Goal: Task Accomplishment & Management: Use online tool/utility

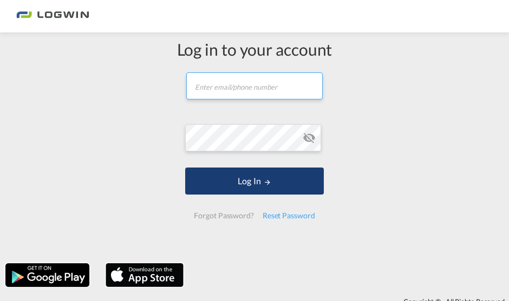
type input "[PERSON_NAME][EMAIL_ADDRESS][DOMAIN_NAME]"
click at [263, 186] on md-icon "LOGIN" at bounding box center [267, 183] width 8 height 8
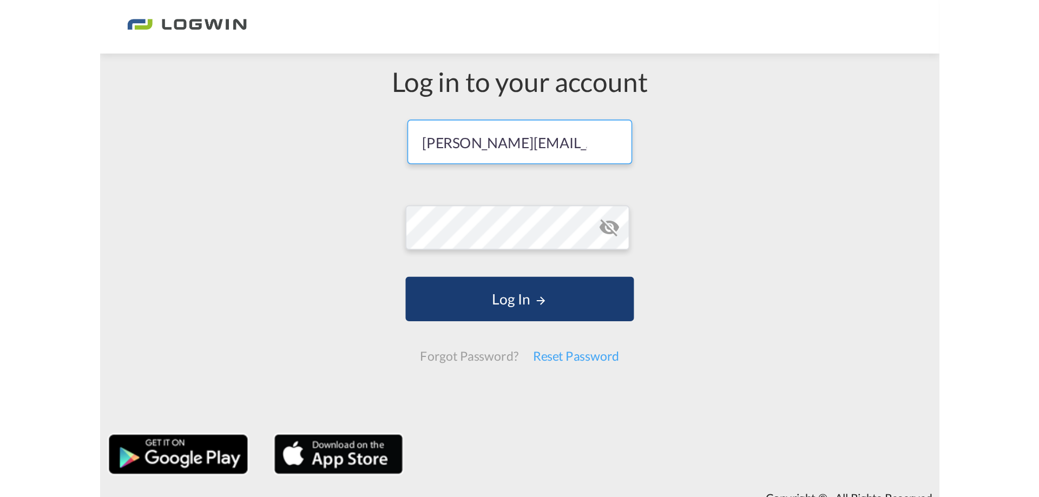
scroll to position [0, 35]
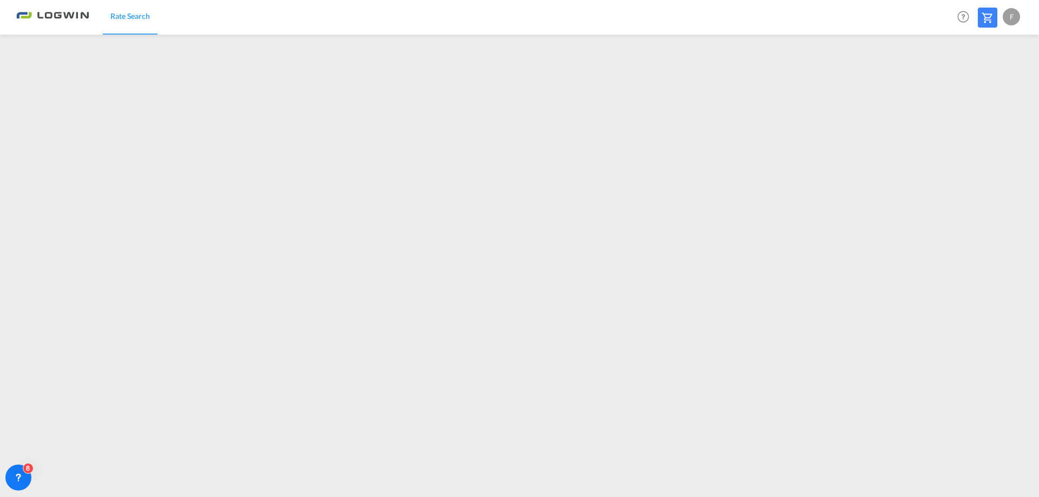
click at [123, 24] on link "Rate Search" at bounding box center [130, 16] width 55 height 35
